Goal: Task Accomplishment & Management: Use online tool/utility

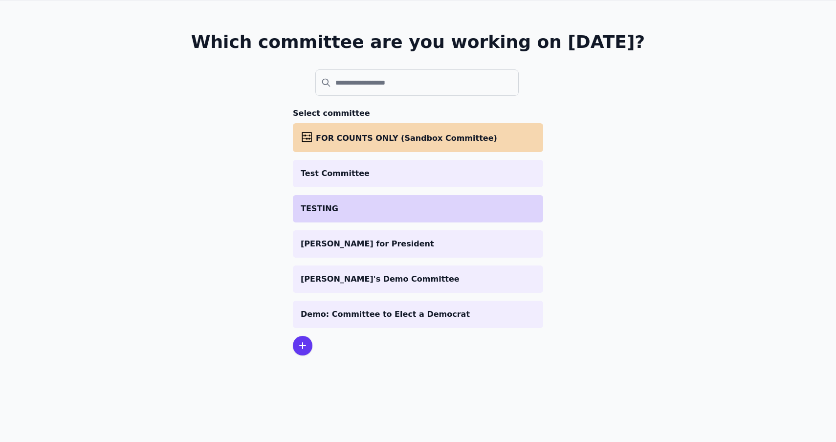
scroll to position [47, 0]
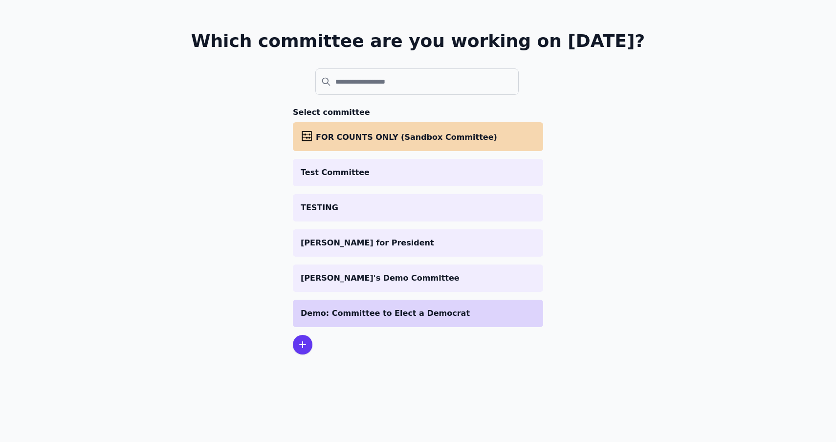
click at [386, 314] on p "Demo: Committee to Elect a Democrat" at bounding box center [418, 314] width 235 height 12
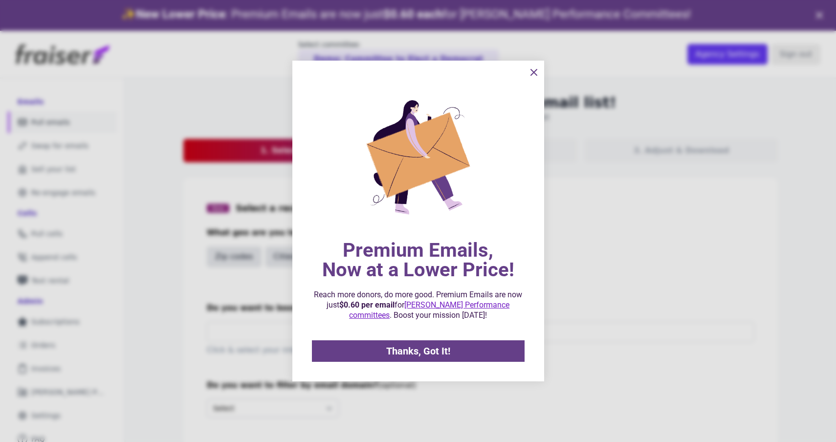
click at [533, 65] on button "information" at bounding box center [534, 73] width 20 height 20
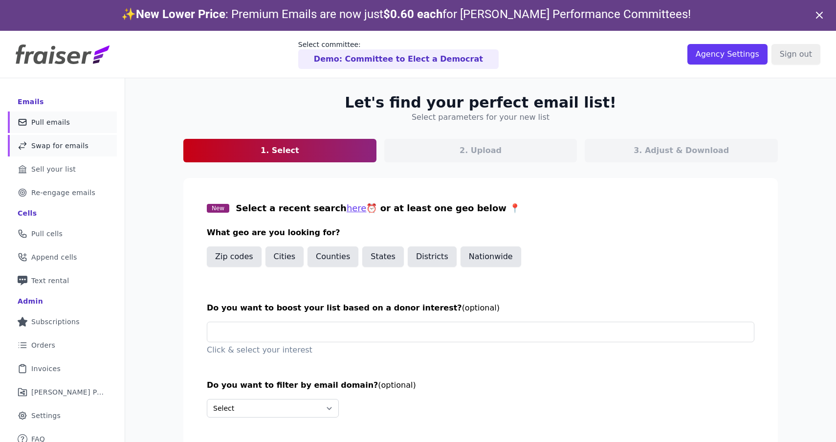
click at [103, 149] on link "Swap Icon Outline of a swap Swap for emails" at bounding box center [62, 146] width 109 height 22
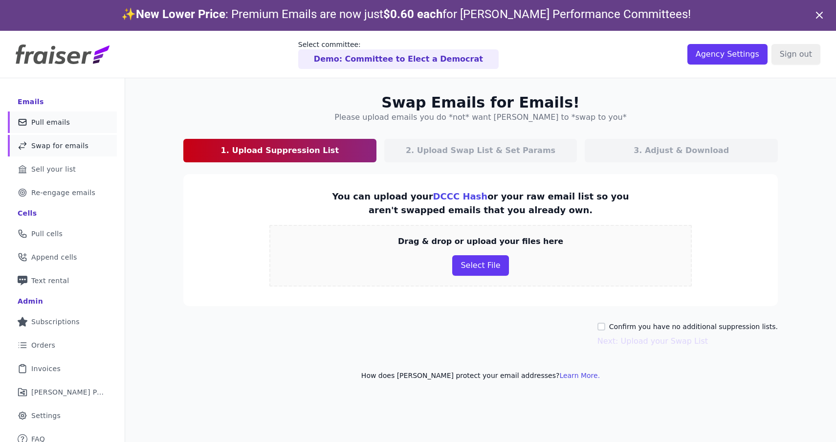
click at [90, 123] on link "Mail Icon Outline of a mail envelope Pull emails" at bounding box center [62, 123] width 109 height 22
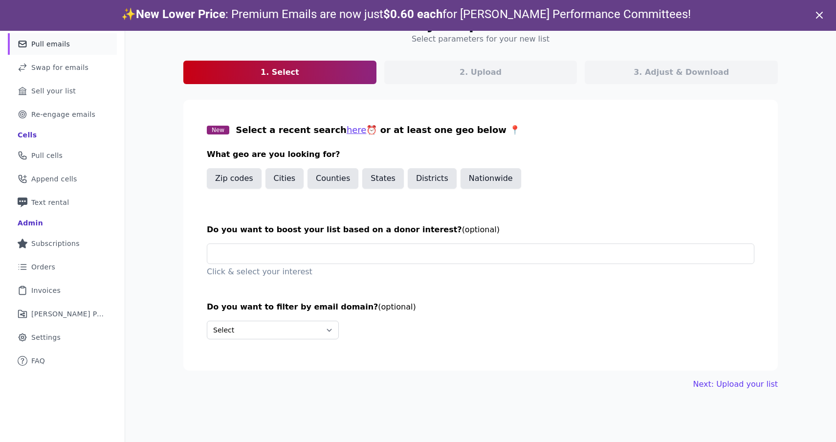
scroll to position [28, 0]
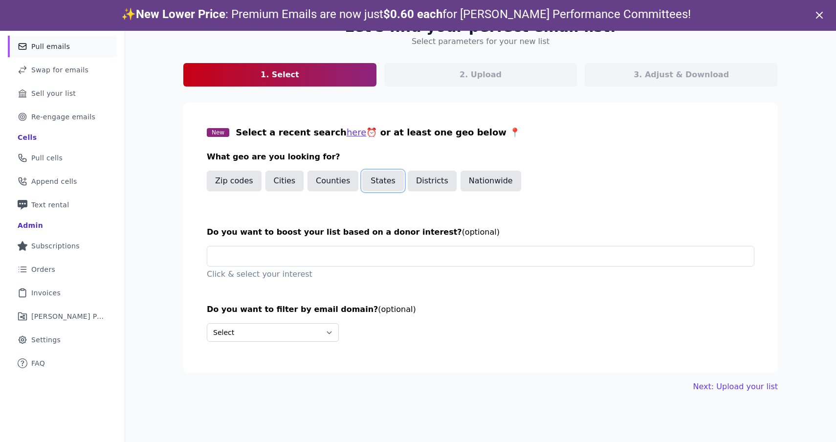
click at [374, 175] on button "States" at bounding box center [383, 181] width 42 height 21
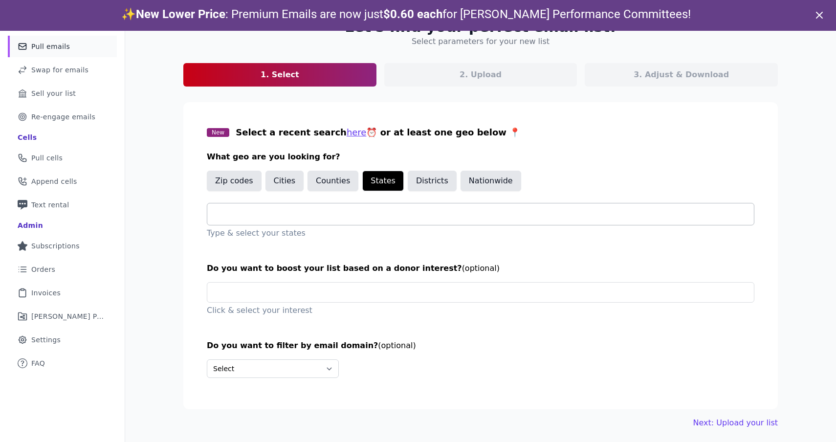
click at [356, 210] on input "text" at bounding box center [484, 214] width 539 height 12
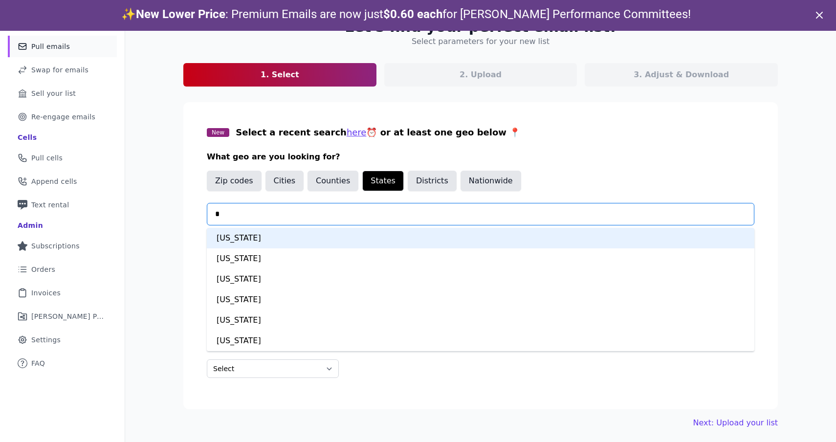
type input "**"
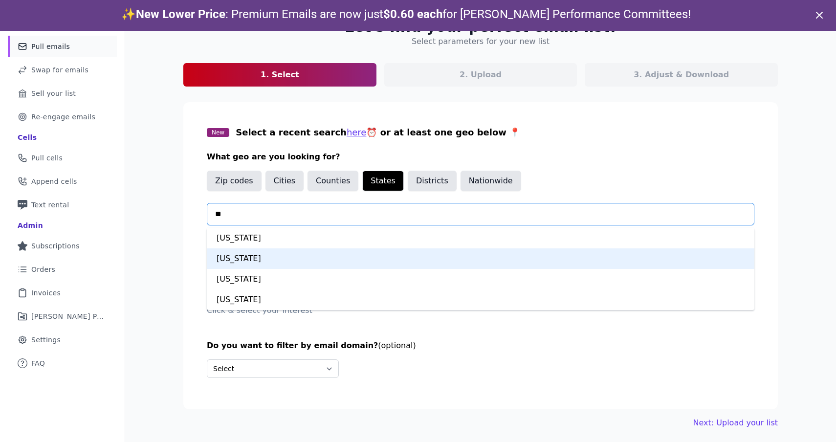
click at [327, 263] on div "California" at bounding box center [481, 258] width 548 height 21
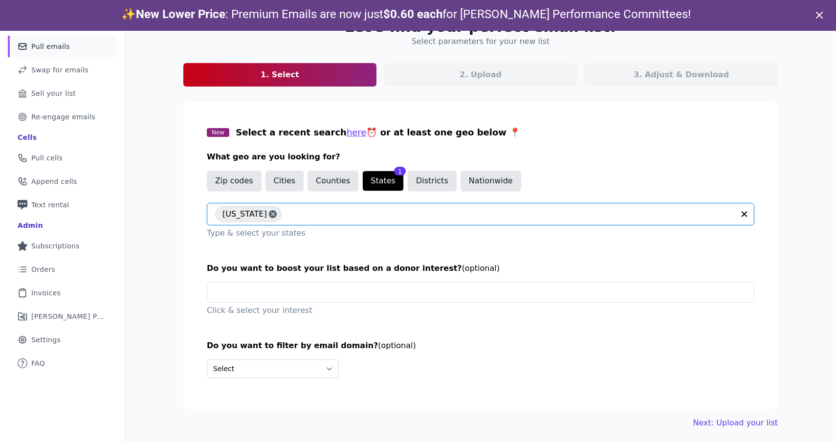
scroll to position [31, 0]
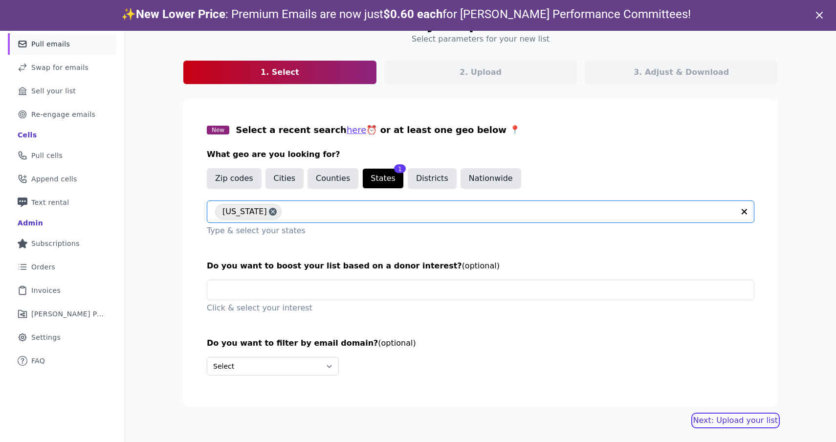
click at [710, 420] on link "Next: Upload your list" at bounding box center [736, 421] width 85 height 12
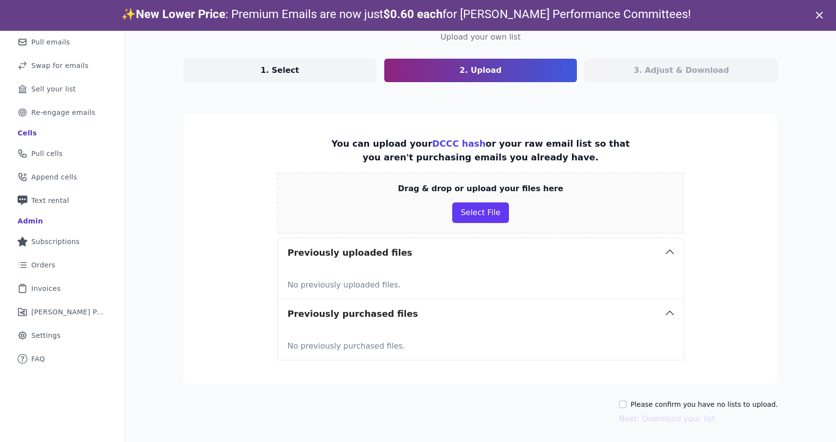
scroll to position [81, 0]
click at [665, 403] on label "Please confirm you have no lists to upload." at bounding box center [704, 404] width 147 height 10
click at [627, 403] on input "Please confirm you have no lists to upload." at bounding box center [623, 404] width 8 height 8
checkbox input "true"
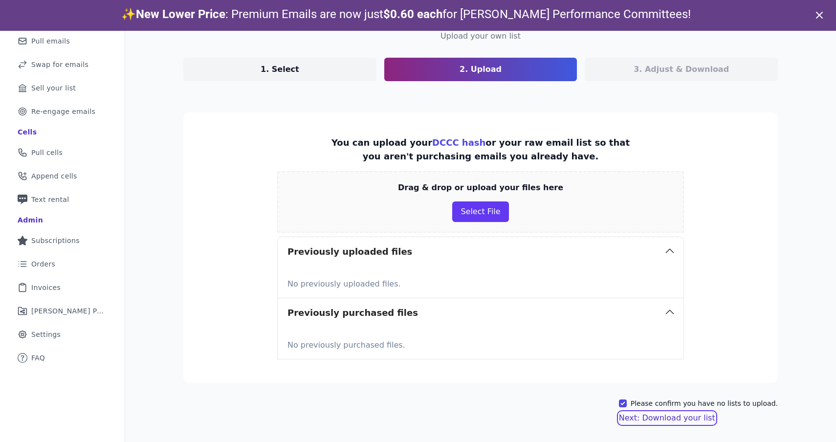
click at [661, 417] on button "Next: Download your list" at bounding box center [667, 418] width 96 height 12
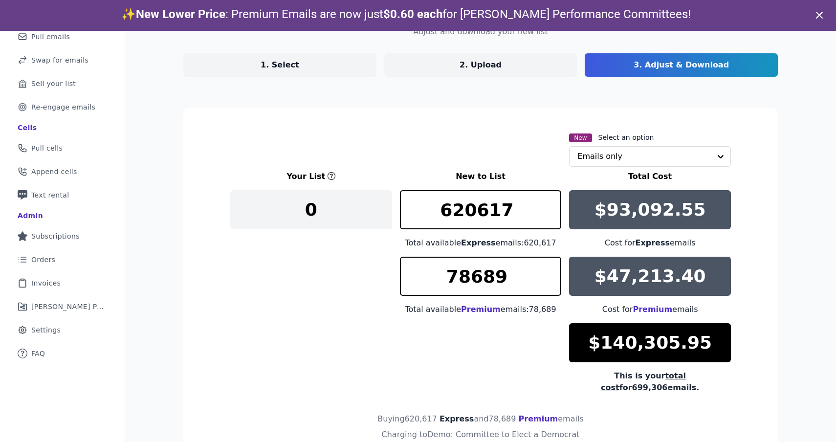
scroll to position [87, 0]
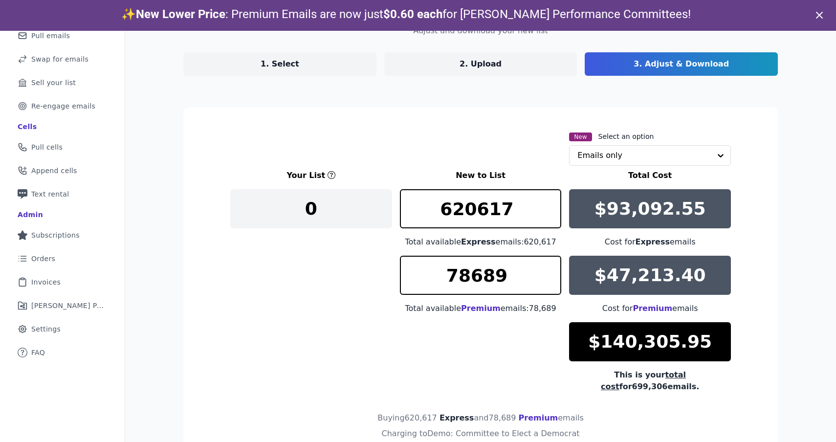
click at [471, 70] on link "2. Upload" at bounding box center [480, 63] width 193 height 23
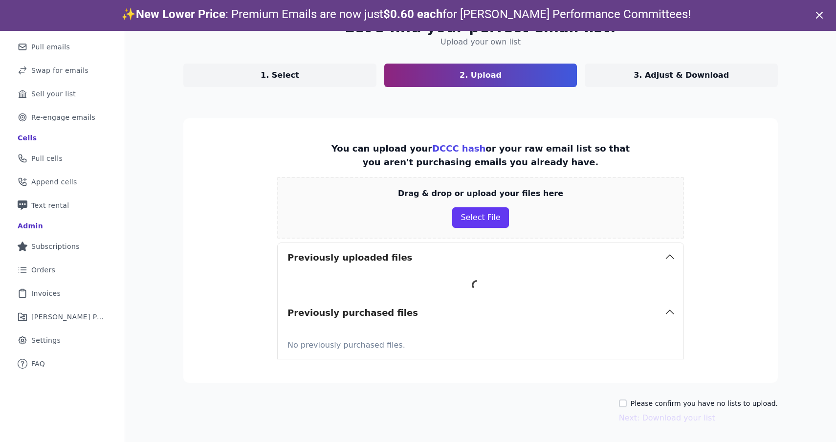
scroll to position [81, 0]
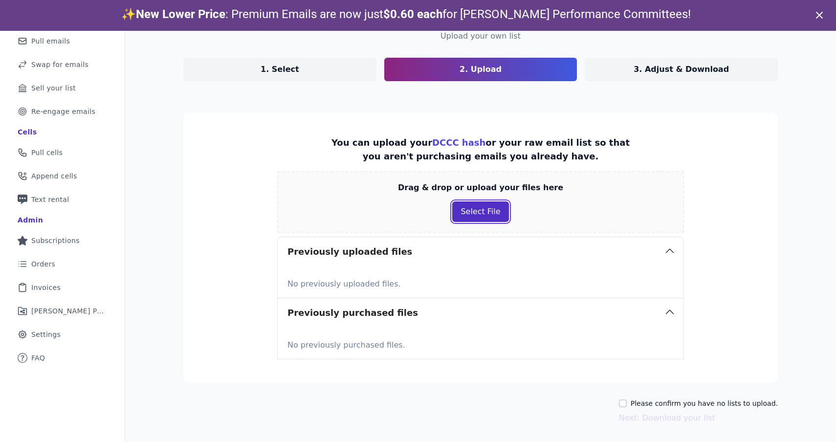
click at [473, 215] on button "Select File" at bounding box center [480, 212] width 56 height 21
click at [486, 218] on button "Select File" at bounding box center [480, 212] width 56 height 21
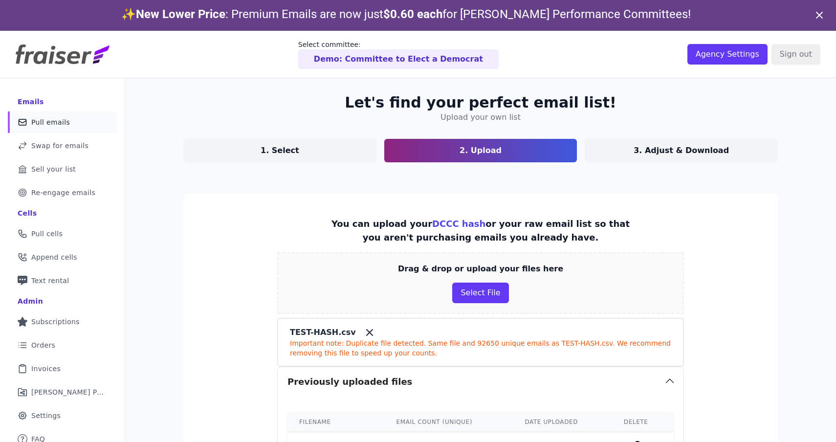
click at [69, 118] on link "Mail Icon Outline of a mail envelope Pull emails" at bounding box center [62, 123] width 109 height 22
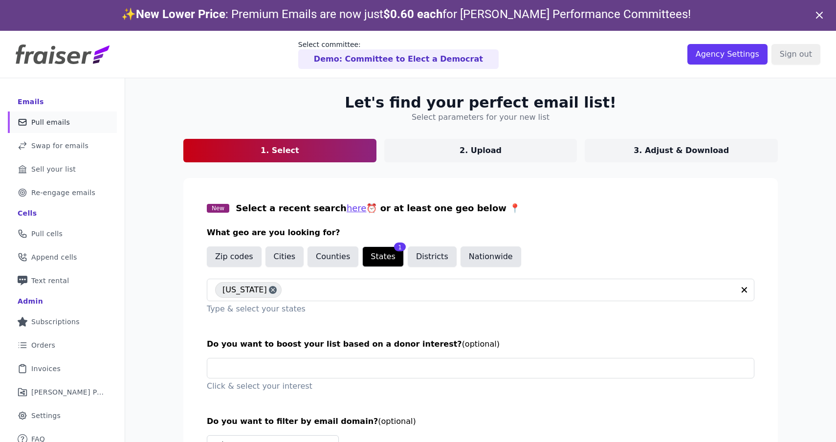
click at [440, 141] on link "2. Upload" at bounding box center [480, 150] width 193 height 23
